Goal: Use online tool/utility: Utilize a website feature to perform a specific function

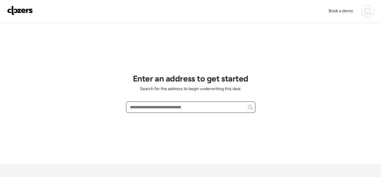
click at [144, 108] on input "text" at bounding box center [191, 107] width 124 height 8
paste input "**********"
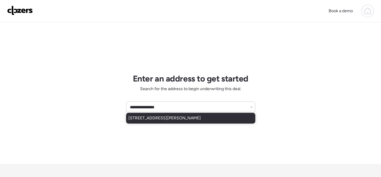
click at [185, 117] on span "[STREET_ADDRESS][PERSON_NAME]" at bounding box center [164, 119] width 72 height 6
type input "**********"
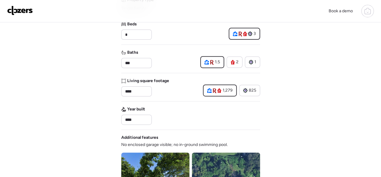
scroll to position [239, 0]
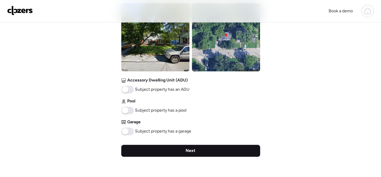
click at [197, 148] on div "Next" at bounding box center [190, 151] width 139 height 12
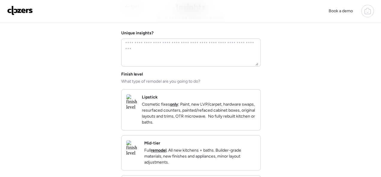
scroll to position [60, 0]
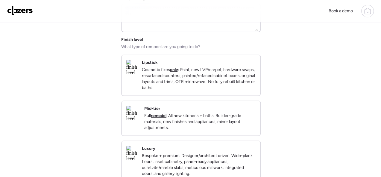
click at [232, 111] on div "Mid-tier Full remodel . All new kitchens + baths. Builder-grade materials, new …" at bounding box center [190, 118] width 139 height 35
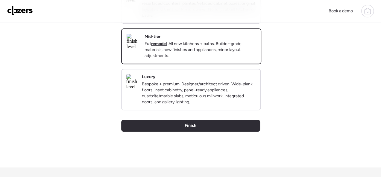
scroll to position [206, 0]
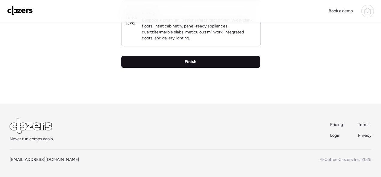
click at [189, 63] on span "Finish" at bounding box center [191, 62] width 12 height 6
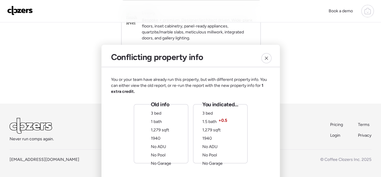
click at [268, 58] on icon at bounding box center [266, 58] width 5 height 5
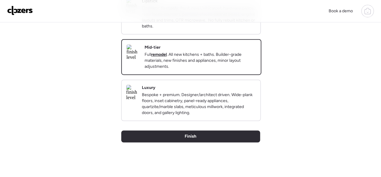
scroll to position [0, 0]
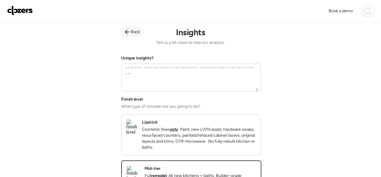
click at [125, 32] on icon at bounding box center [127, 32] width 4 height 4
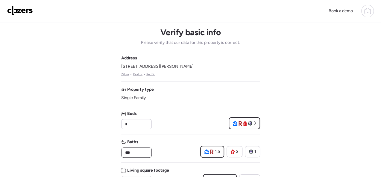
click at [143, 151] on input "***" at bounding box center [136, 153] width 25 height 8
click at [256, 151] on div "1" at bounding box center [252, 151] width 15 height 11
type input "*"
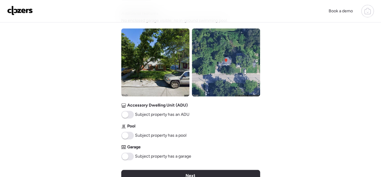
scroll to position [269, 0]
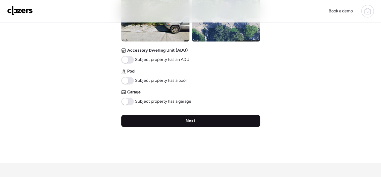
click at [191, 122] on span "Next" at bounding box center [191, 121] width 10 height 6
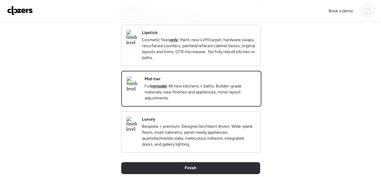
scroll to position [180, 0]
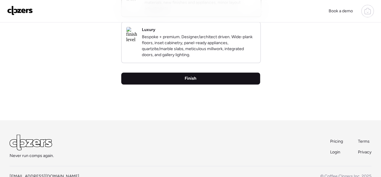
click at [195, 82] on span "Finish" at bounding box center [191, 79] width 12 height 6
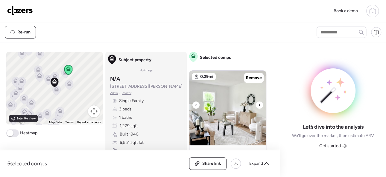
scroll to position [60, 0]
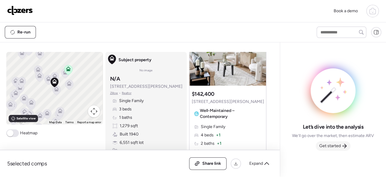
click at [337, 145] on span "Get started" at bounding box center [330, 146] width 22 height 6
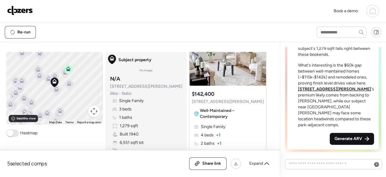
click at [354, 139] on span "Generate ARV" at bounding box center [349, 139] width 28 height 6
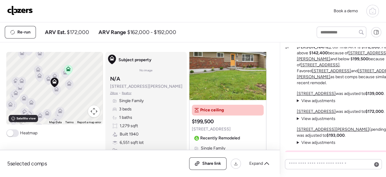
scroll to position [1137, 0]
